Goal: Book appointment/travel/reservation

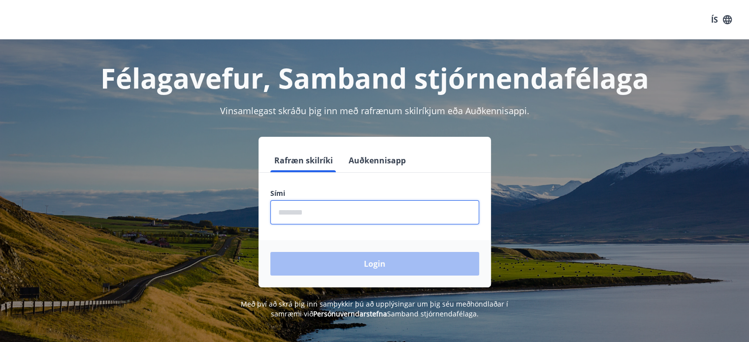
click at [304, 216] on input "phone" at bounding box center [374, 213] width 209 height 24
drag, startPoint x: 342, startPoint y: 209, endPoint x: 207, endPoint y: 220, distance: 135.0
click at [207, 220] on div "Rafræn skilríki Auðkennisapp Sími ​ Login" at bounding box center [375, 212] width 686 height 151
click at [363, 208] on input "phone" at bounding box center [374, 213] width 209 height 24
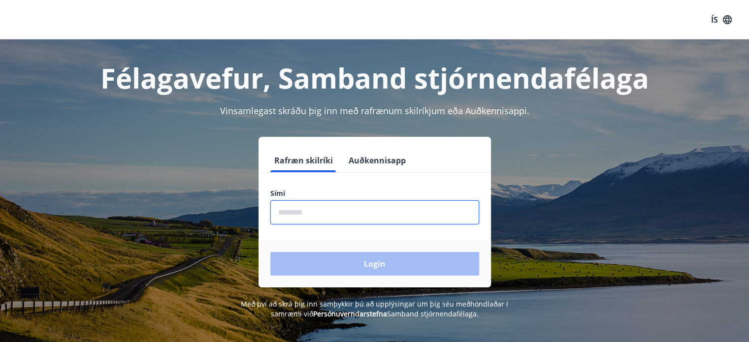
drag, startPoint x: 363, startPoint y: 208, endPoint x: 284, endPoint y: 206, distance: 79.3
click at [284, 206] on input "phone" at bounding box center [374, 213] width 209 height 24
type input "********"
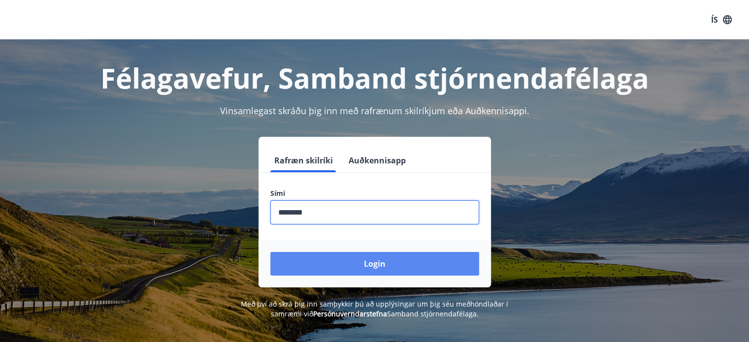
click at [333, 260] on button "Login" at bounding box center [374, 264] width 209 height 24
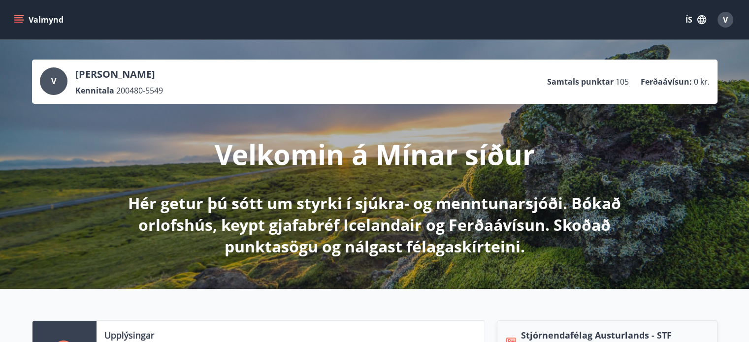
click at [18, 20] on icon "menu" at bounding box center [19, 19] width 11 height 1
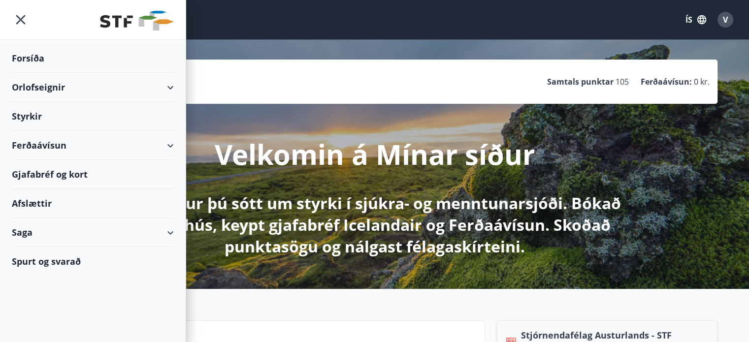
click at [168, 89] on div "Orlofseignir" at bounding box center [93, 87] width 162 height 29
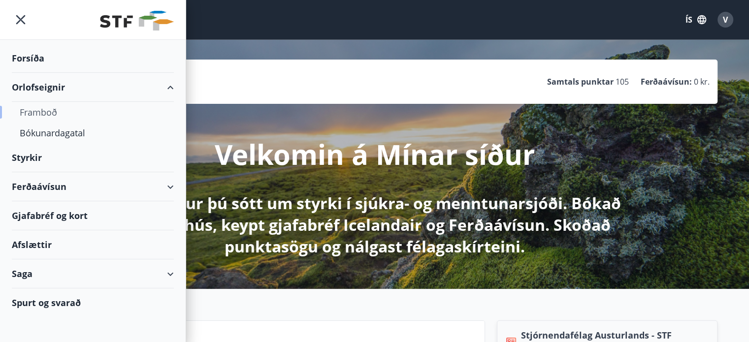
click at [53, 115] on div "Framboð" at bounding box center [93, 112] width 146 height 21
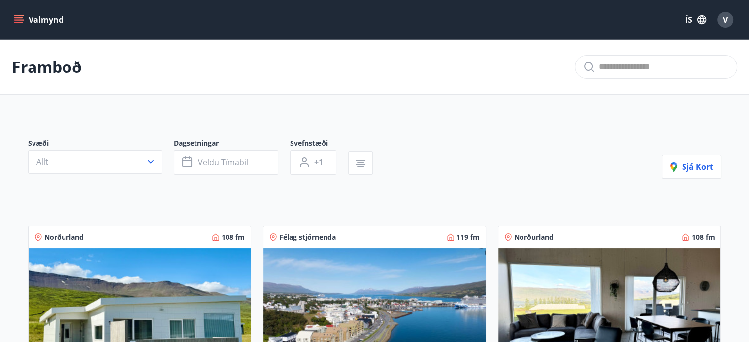
click at [22, 17] on icon "menu" at bounding box center [19, 20] width 10 height 10
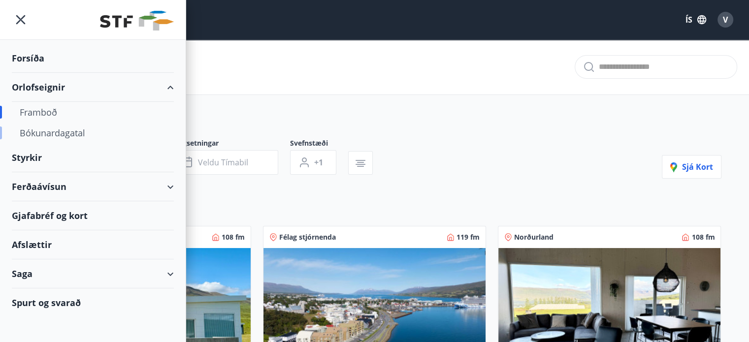
click at [61, 131] on div "Bókunardagatal" at bounding box center [93, 133] width 146 height 21
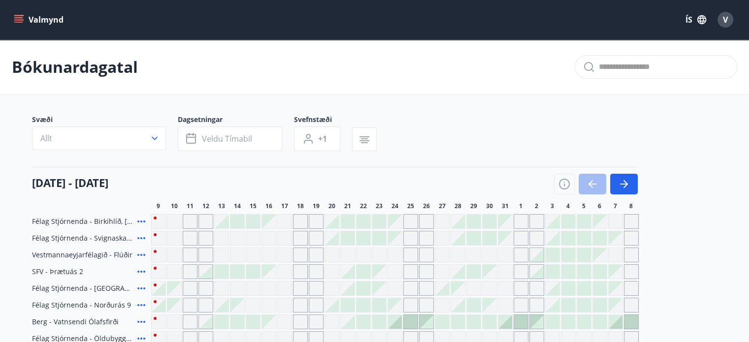
click at [627, 188] on icon "button" at bounding box center [624, 184] width 12 height 12
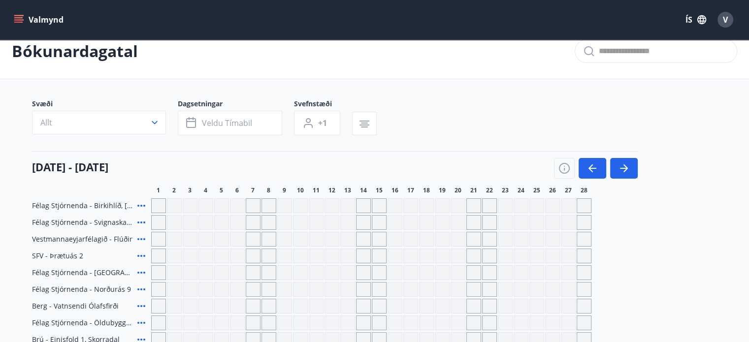
scroll to position [146, 0]
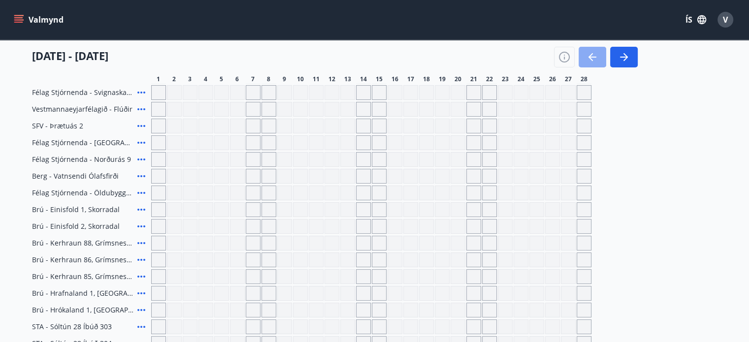
click at [593, 58] on icon "button" at bounding box center [593, 57] width 12 height 12
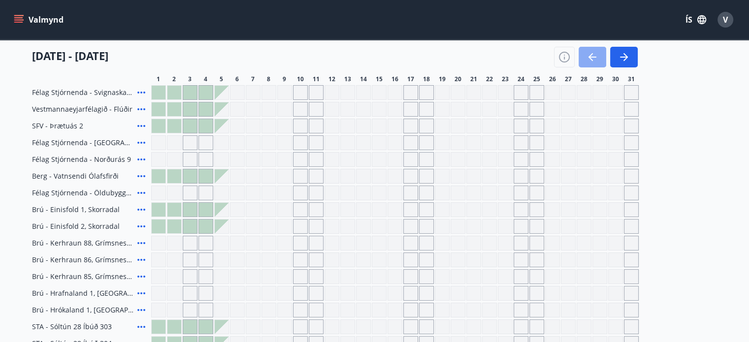
click at [597, 64] on button "button" at bounding box center [593, 57] width 28 height 21
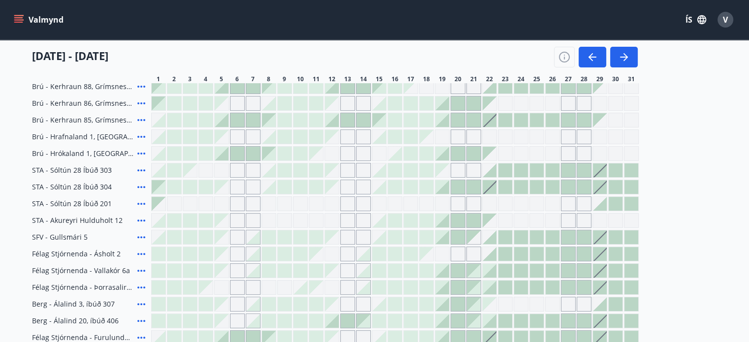
scroll to position [300, 0]
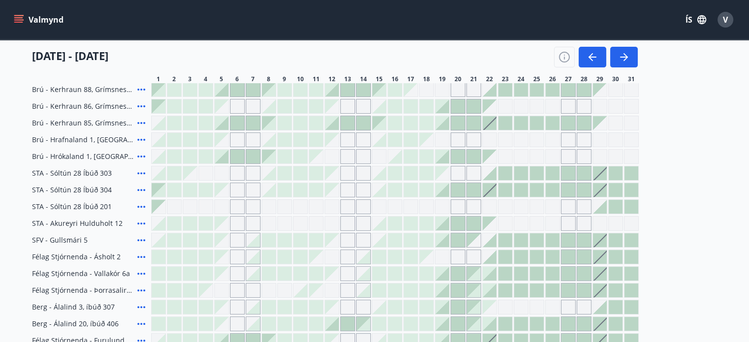
click at [550, 223] on div "Gráir dagar eru ekki bókanlegir" at bounding box center [552, 223] width 15 height 15
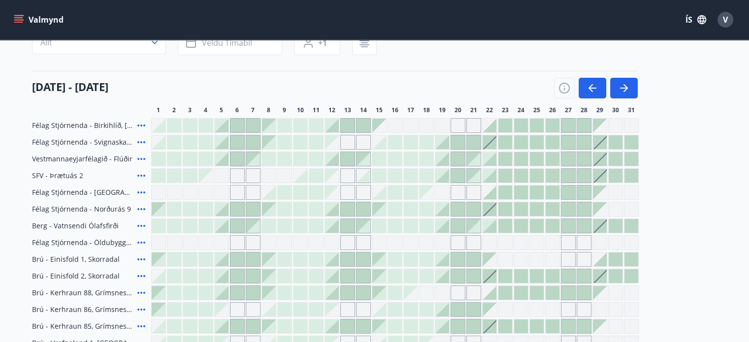
scroll to position [0, 0]
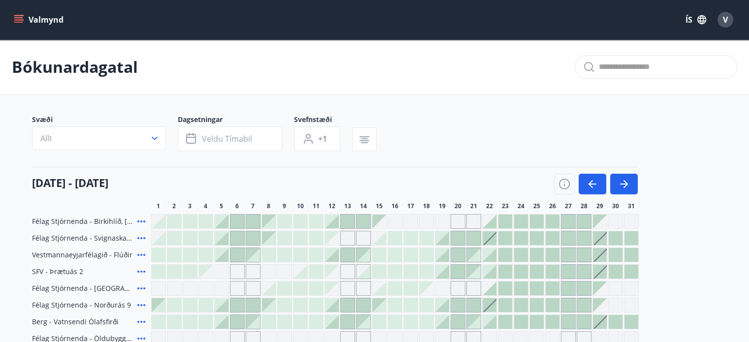
click at [20, 19] on icon "menu" at bounding box center [19, 20] width 10 height 10
click at [593, 120] on div "Svæði Allt Dagsetningar Veldu tímabil Svefnstæði +1" at bounding box center [375, 135] width 686 height 40
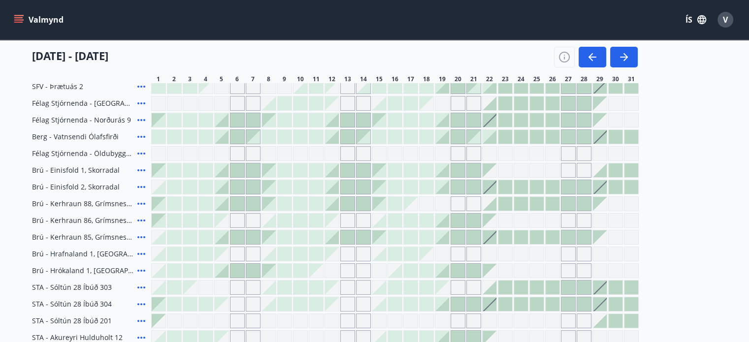
scroll to position [146, 0]
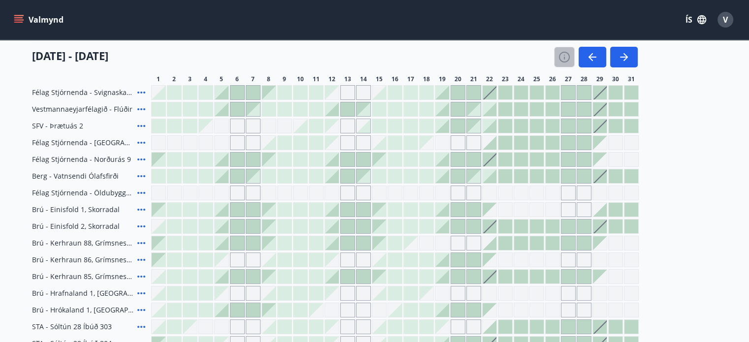
click at [562, 60] on icon "button" at bounding box center [565, 57] width 12 height 12
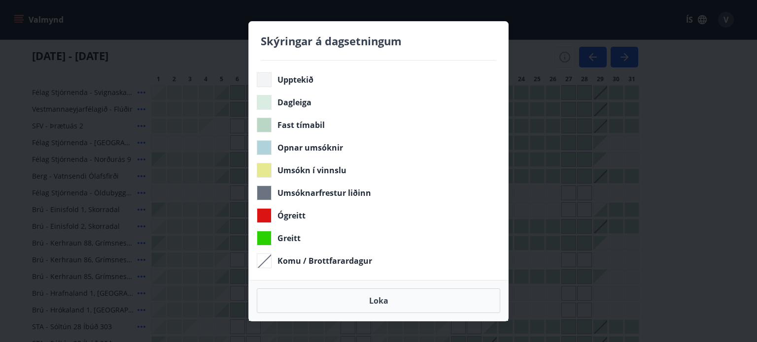
click at [674, 135] on div "Skýringar á dagsetningum Upptekið Dagleiga Fast tímabil Opnar umsóknir Umsókn í…" at bounding box center [378, 171] width 757 height 342
click at [374, 300] on button "Loka" at bounding box center [378, 301] width 243 height 25
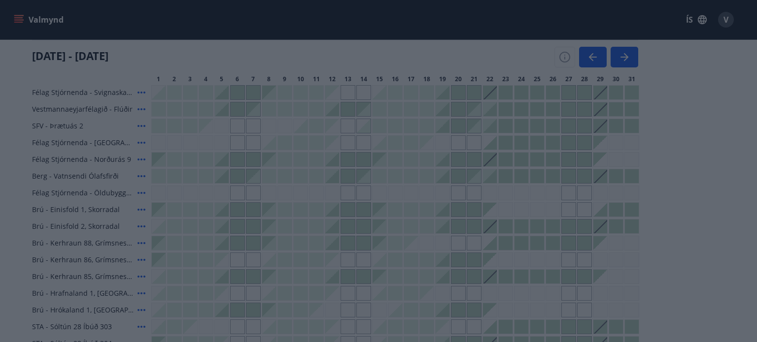
click at [374, 300] on button "Loka" at bounding box center [378, 301] width 243 height 25
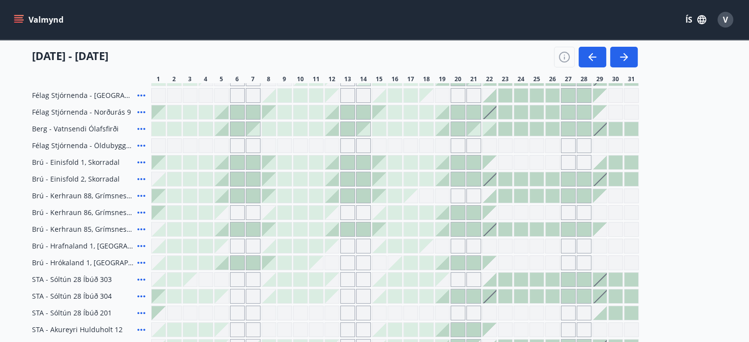
scroll to position [190, 0]
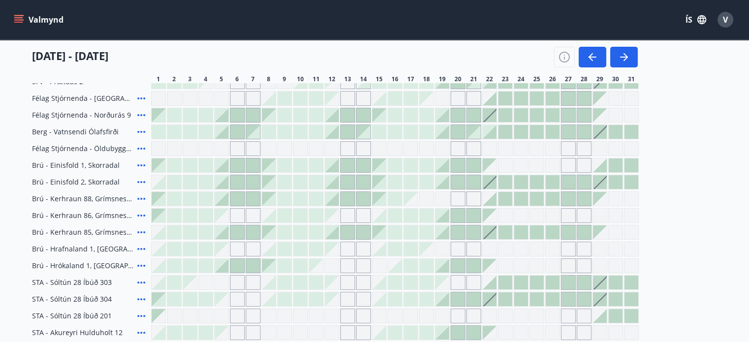
drag, startPoint x: 570, startPoint y: 297, endPoint x: 22, endPoint y: 7, distance: 619.8
click at [570, 297] on div at bounding box center [569, 300] width 14 height 14
click at [586, 298] on div at bounding box center [584, 300] width 14 height 14
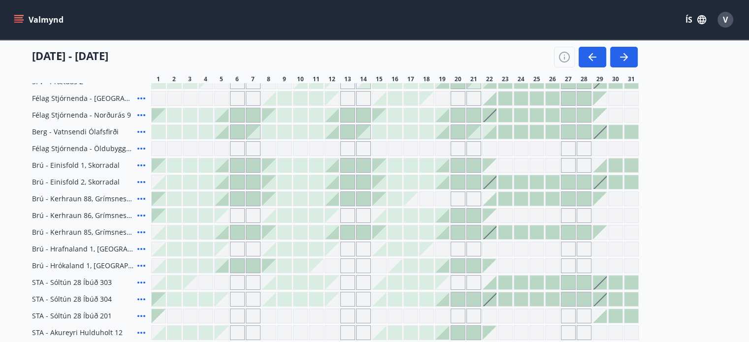
click at [602, 296] on div at bounding box center [600, 300] width 14 height 14
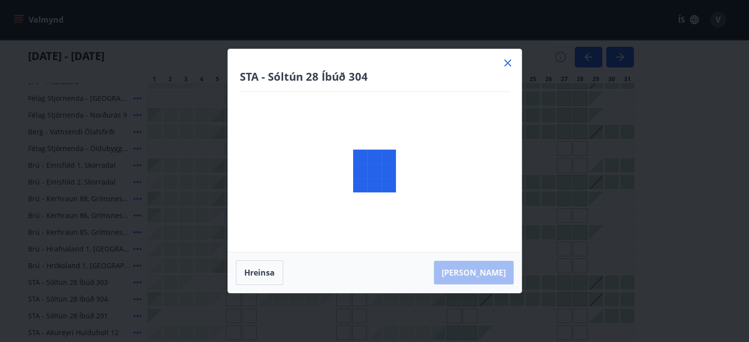
scroll to position [0, 0]
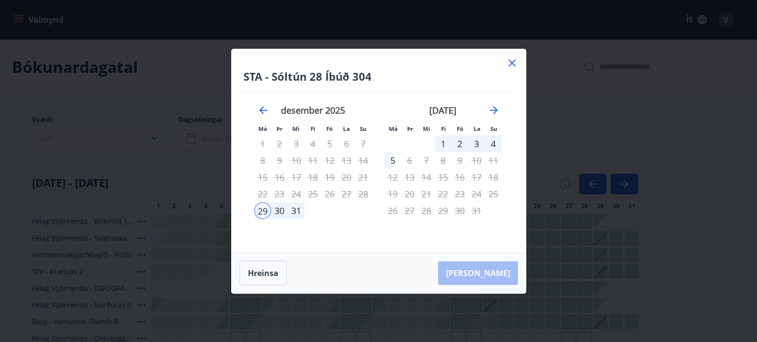
click at [341, 170] on div "20" at bounding box center [346, 177] width 17 height 17
click at [476, 142] on div "3" at bounding box center [476, 143] width 17 height 17
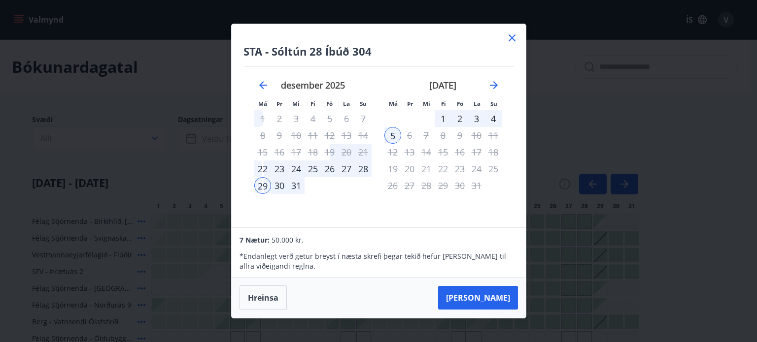
click at [359, 169] on div "28" at bounding box center [363, 169] width 17 height 17
click at [346, 166] on div "27" at bounding box center [346, 169] width 17 height 17
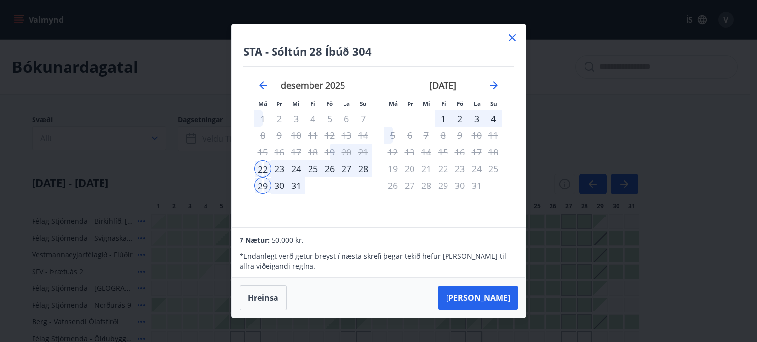
click at [256, 182] on div "29" at bounding box center [262, 185] width 17 height 17
click at [347, 163] on div "27" at bounding box center [346, 169] width 17 height 17
click at [514, 35] on icon at bounding box center [511, 37] width 7 height 7
click at [510, 38] on div "Valmynd ÍS V" at bounding box center [374, 19] width 749 height 39
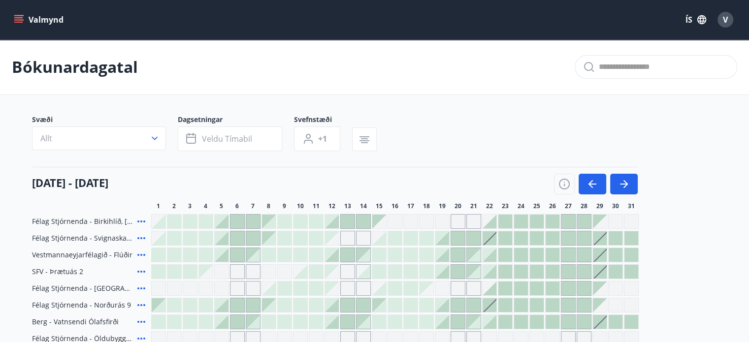
click at [510, 38] on div "Valmynd ÍS V" at bounding box center [374, 19] width 749 height 39
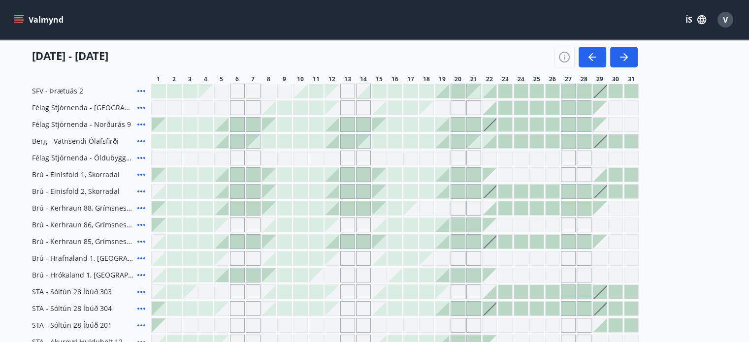
scroll to position [183, 0]
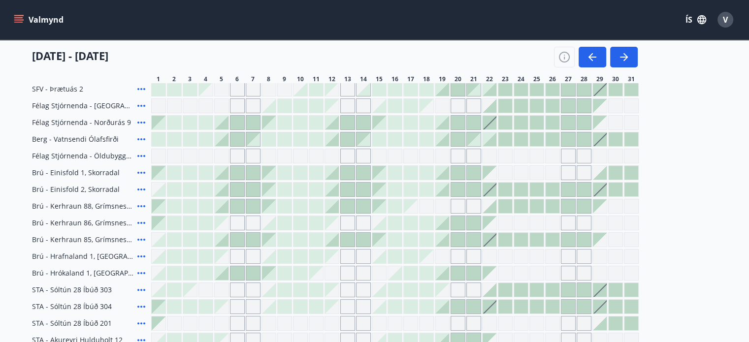
click at [141, 290] on icon at bounding box center [141, 290] width 8 height 2
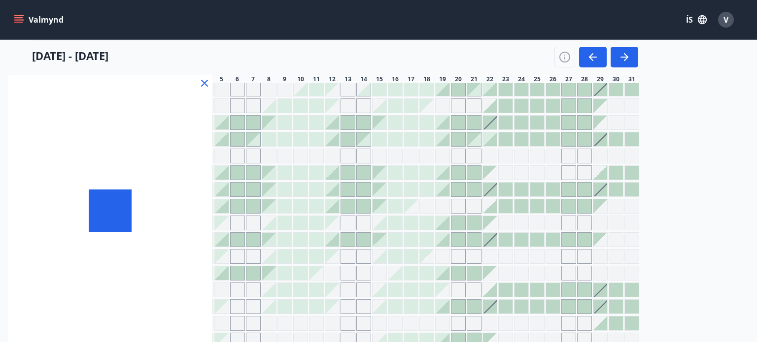
click at [94, 287] on div at bounding box center [110, 210] width 204 height 271
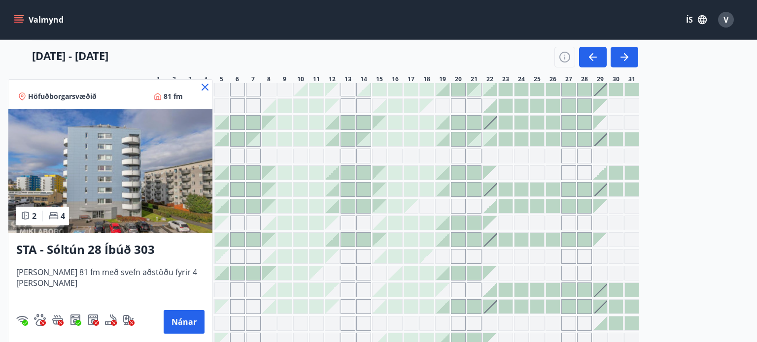
click at [199, 82] on icon at bounding box center [205, 87] width 12 height 12
click at [195, 89] on div at bounding box center [190, 89] width 14 height 14
click at [190, 86] on div at bounding box center [190, 89] width 14 height 14
click at [139, 306] on icon at bounding box center [141, 307] width 12 height 12
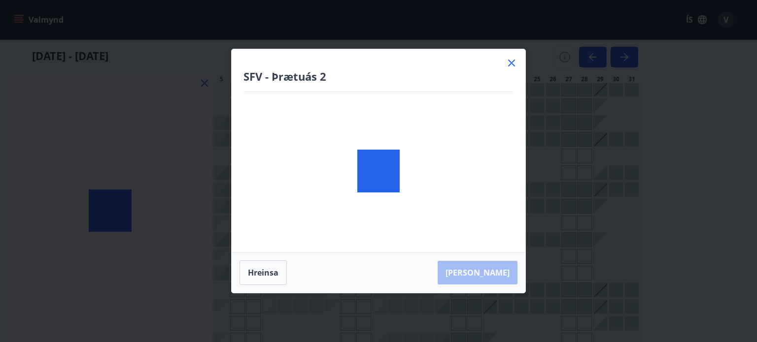
click at [139, 306] on body "Valmynd ÍS V Bókunardagatal Svæði Allt Dagsetningar Veldu tímabil Svefnstæði +1…" at bounding box center [378, 218] width 757 height 802
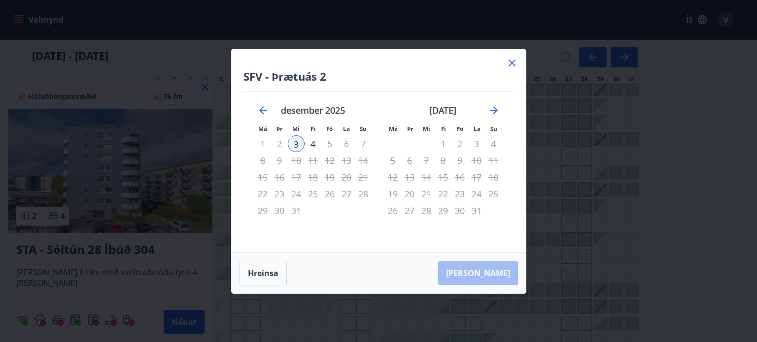
click at [514, 60] on icon at bounding box center [511, 63] width 7 height 7
click at [514, 60] on div at bounding box center [378, 171] width 757 height 342
click at [514, 60] on div "01 desember - 31 desember" at bounding box center [335, 54] width 606 height 28
click at [510, 60] on div "01 desember - 31 desember" at bounding box center [335, 54] width 606 height 28
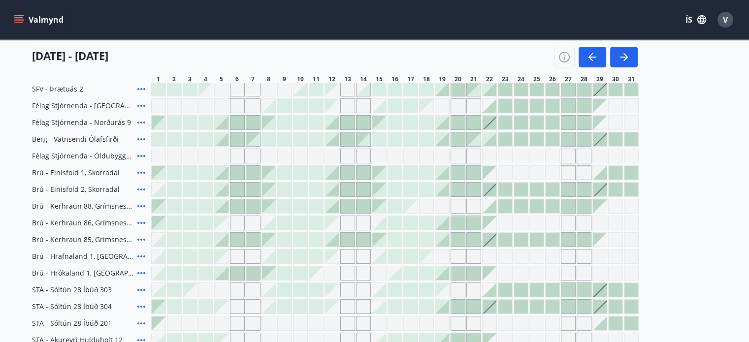
click at [144, 325] on icon at bounding box center [141, 324] width 12 height 12
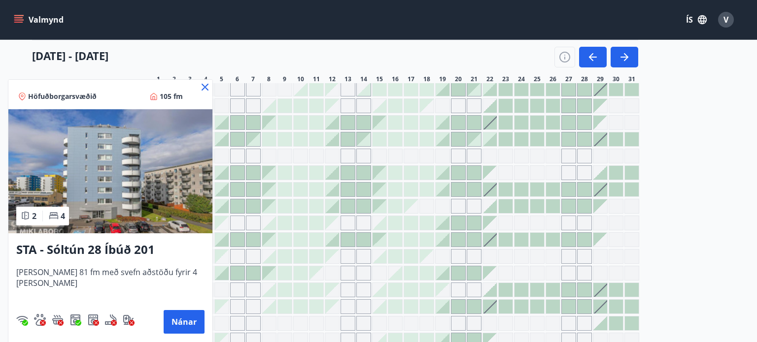
click at [202, 87] on icon at bounding box center [205, 87] width 7 height 7
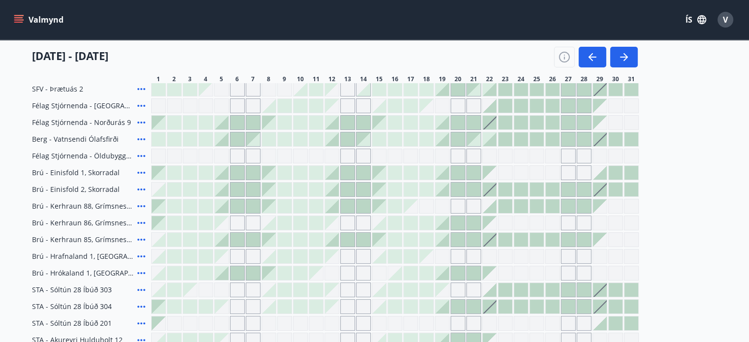
click at [586, 303] on div at bounding box center [584, 307] width 14 height 14
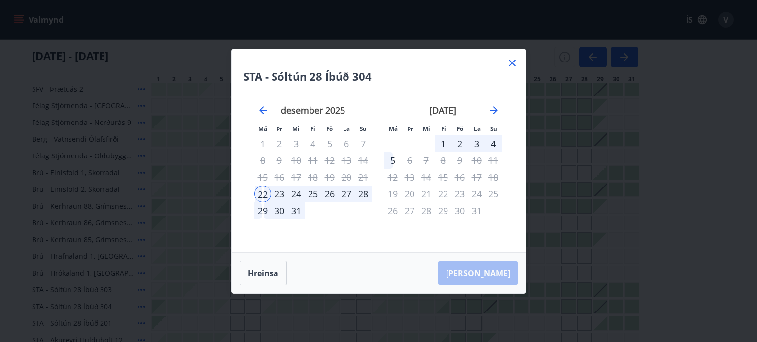
click at [365, 196] on div "28" at bounding box center [363, 194] width 17 height 17
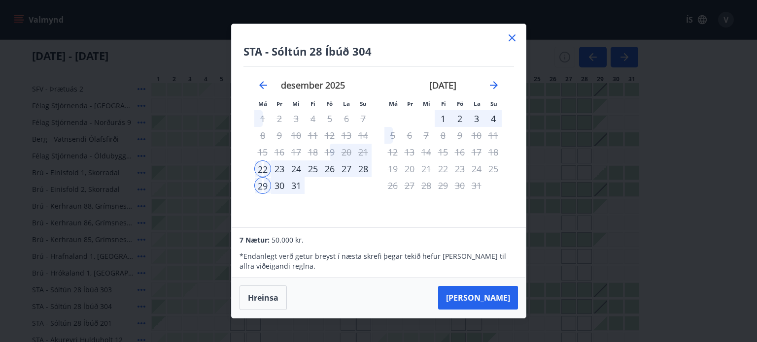
click at [266, 186] on div "29" at bounding box center [262, 185] width 17 height 17
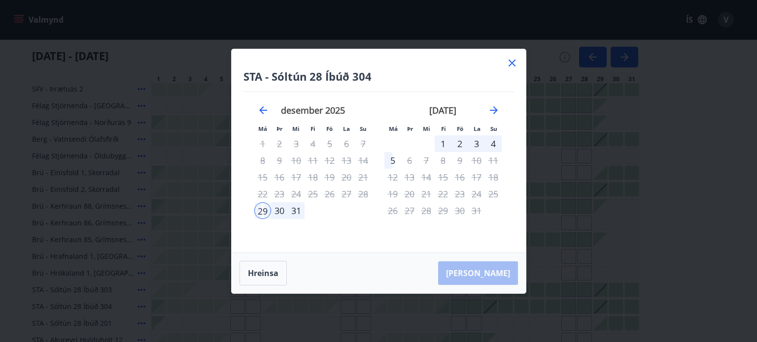
click at [479, 143] on div "3" at bounding box center [476, 143] width 17 height 17
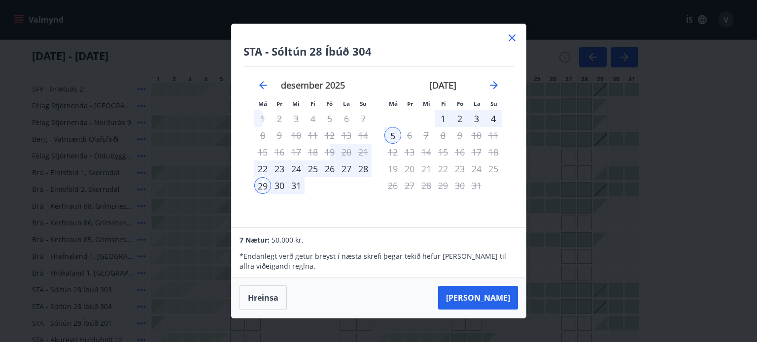
click at [514, 37] on icon at bounding box center [512, 38] width 12 height 12
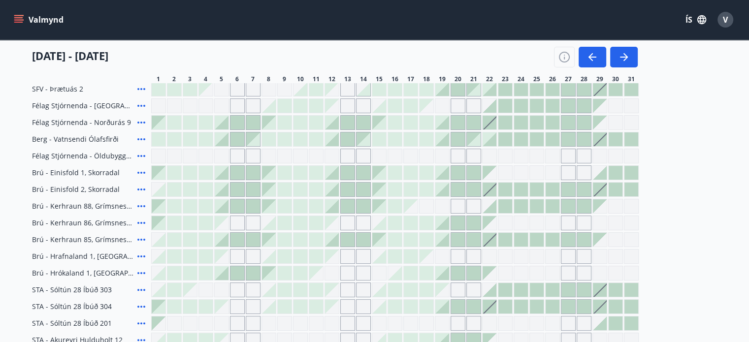
click at [514, 37] on div "Valmynd ÍS V" at bounding box center [374, 19] width 749 height 39
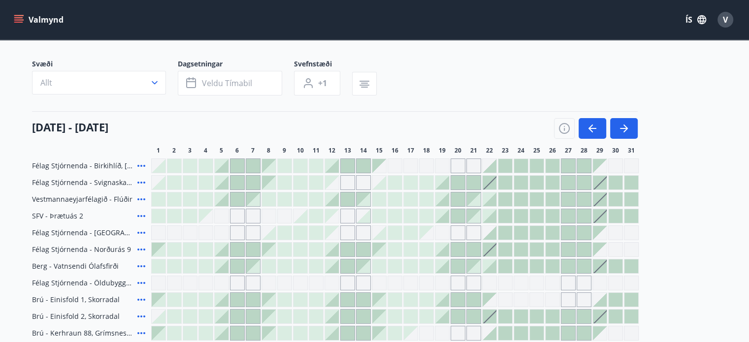
scroll to position [0, 0]
